Goal: Task Accomplishment & Management: Use online tool/utility

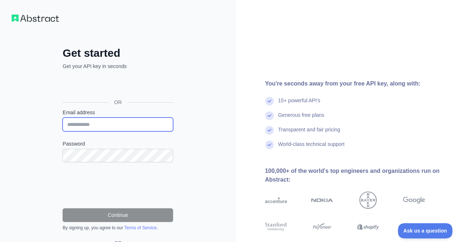
click at [134, 127] on input "Email address" at bounding box center [117, 124] width 110 height 14
type input "**********"
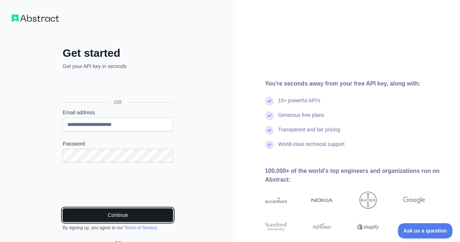
click at [118, 211] on button "Continue" at bounding box center [117, 215] width 110 height 14
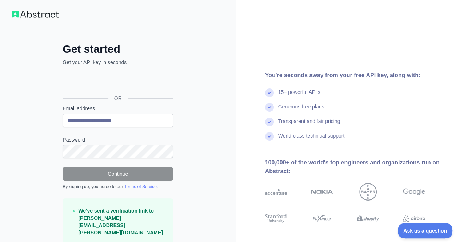
scroll to position [4, 0]
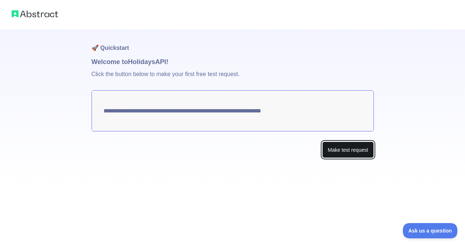
click at [345, 148] on button "Make test request" at bounding box center [347, 149] width 51 height 16
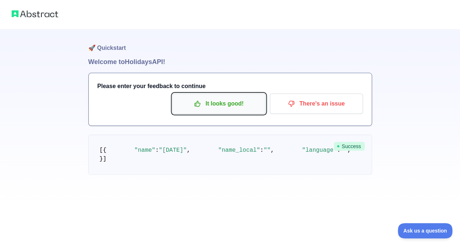
click at [237, 105] on p "It looks good!" at bounding box center [219, 103] width 82 height 12
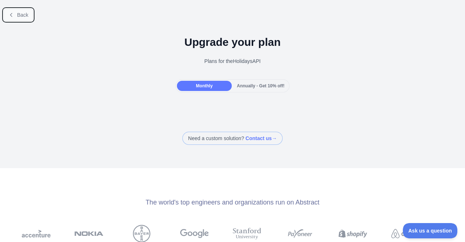
click at [19, 16] on span "Back" at bounding box center [22, 15] width 11 height 6
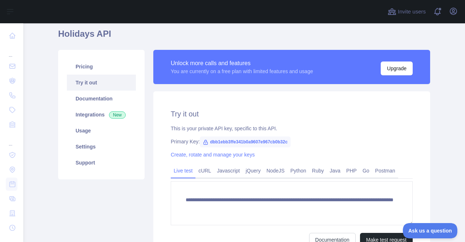
scroll to position [28, 0]
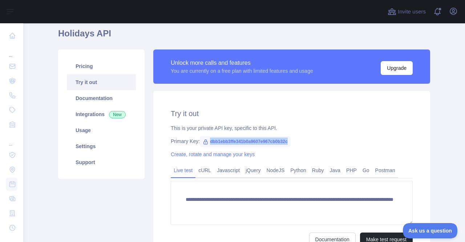
drag, startPoint x: 206, startPoint y: 140, endPoint x: 286, endPoint y: 138, distance: 80.0
click at [286, 138] on span "dbb1ebb3ffe341b0a9607e967cb0b32c" at bounding box center [245, 141] width 90 height 11
copy span "dbb1ebb3ffe341b0a9607e967cb0b32c"
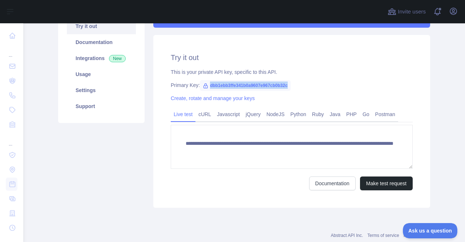
scroll to position [82, 0]
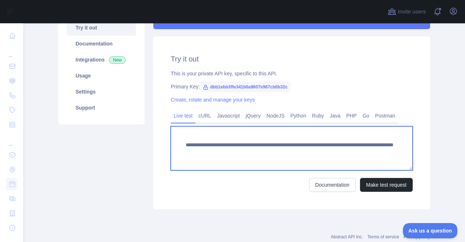
drag, startPoint x: 182, startPoint y: 145, endPoint x: 291, endPoint y: 163, distance: 109.8
click at [291, 163] on textarea "**********" at bounding box center [292, 148] width 242 height 44
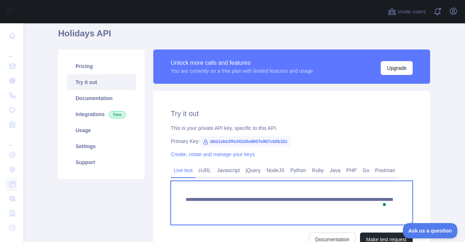
scroll to position [28, 0]
